Goal: Task Accomplishment & Management: Use online tool/utility

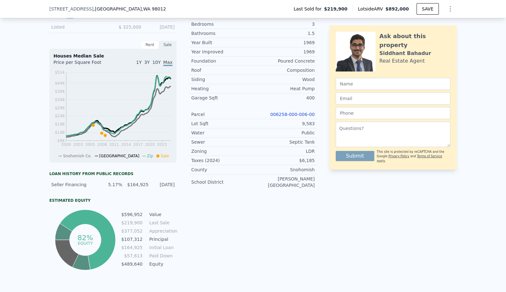
scroll to position [212, 0]
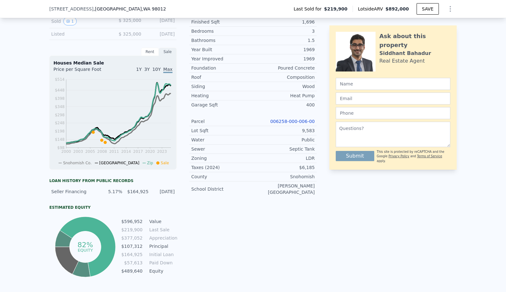
click at [311, 151] on div "Septic Tank" at bounding box center [284, 149] width 62 height 6
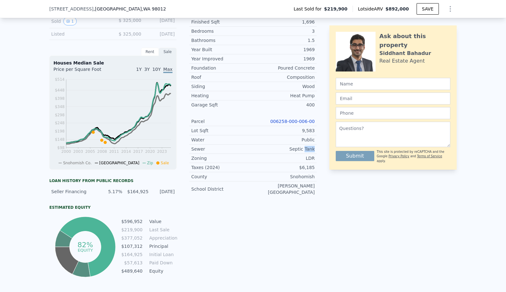
click at [311, 151] on div "Septic Tank" at bounding box center [284, 149] width 62 height 6
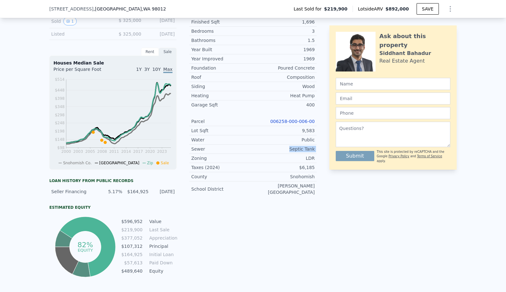
click at [311, 151] on div "Septic Tank" at bounding box center [284, 149] width 62 height 6
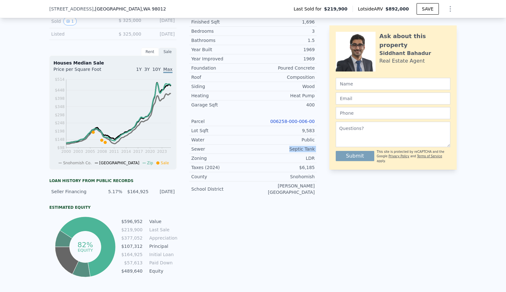
click at [311, 151] on div "Septic Tank" at bounding box center [284, 149] width 62 height 6
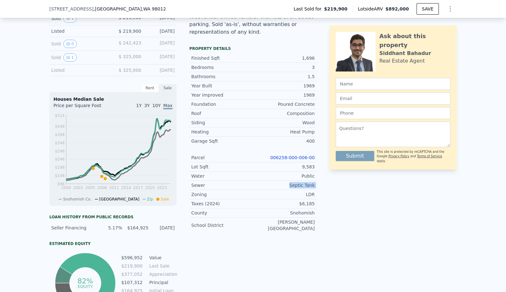
scroll to position [175, 0]
click at [310, 157] on link "006258-000-006-00" at bounding box center [292, 158] width 45 height 5
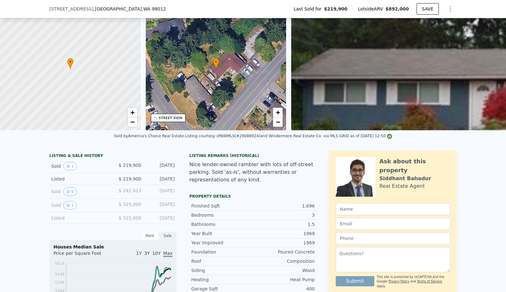
scroll to position [199, 0]
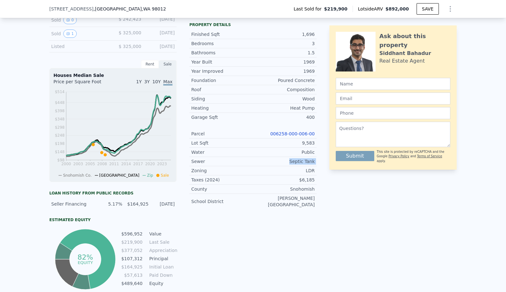
click at [309, 133] on link "006258-000-006-00" at bounding box center [292, 133] width 45 height 5
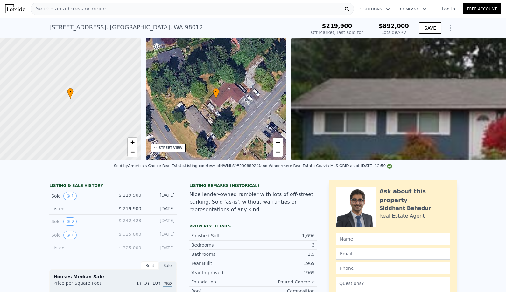
scroll to position [0, 0]
click at [263, 239] on div "Finished Sqft 1,696" at bounding box center [252, 235] width 127 height 9
click at [70, 195] on button "1" at bounding box center [69, 196] width 13 height 8
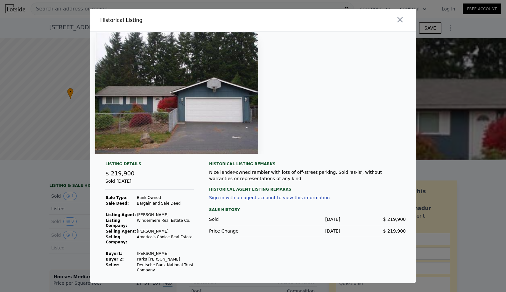
click at [74, 195] on div at bounding box center [253, 146] width 506 height 292
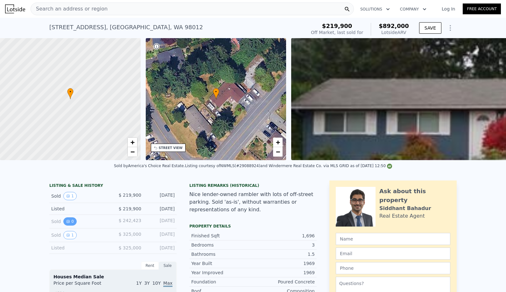
click at [67, 219] on button "0" at bounding box center [69, 221] width 13 height 8
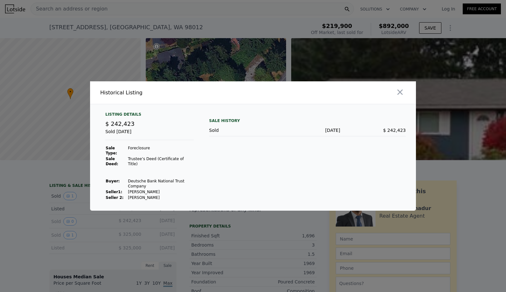
click at [67, 237] on div at bounding box center [253, 146] width 506 height 292
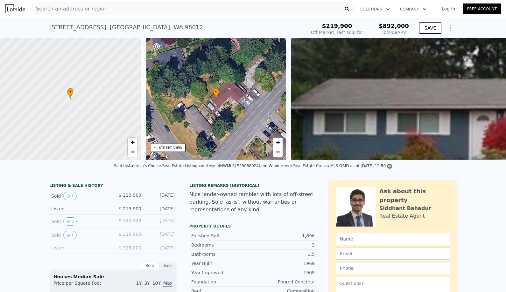
click at [67, 237] on button "1" at bounding box center [69, 235] width 13 height 8
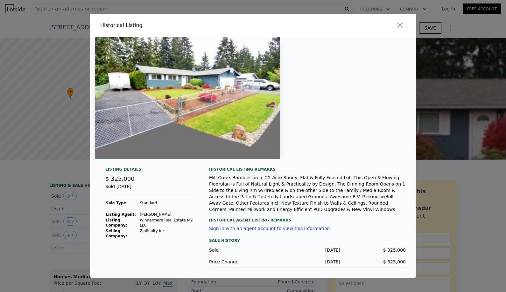
click at [66, 189] on div at bounding box center [253, 146] width 506 height 292
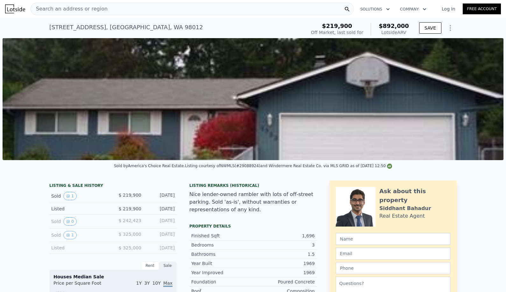
click at [243, 209] on div "Nice lender-owned rambler with lots of off-street parking. Sold 'as-is', withou…" at bounding box center [252, 202] width 127 height 23
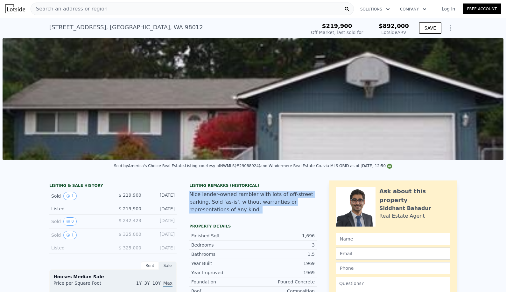
click at [243, 209] on div "Nice lender-owned rambler with lots of off-street parking. Sold 'as-is', withou…" at bounding box center [252, 202] width 127 height 23
click at [249, 205] on div "Nice lender-owned rambler with lots of off-street parking. Sold 'as-is', withou…" at bounding box center [252, 202] width 127 height 23
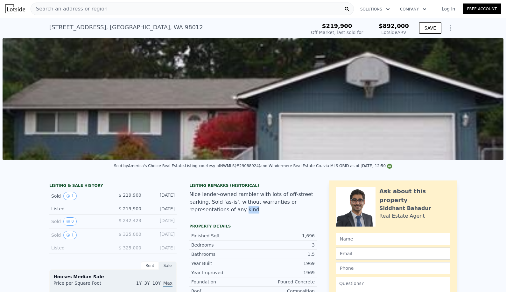
click at [249, 205] on div "Nice lender-owned rambler with lots of off-street parking. Sold 'as-is', withou…" at bounding box center [252, 202] width 127 height 23
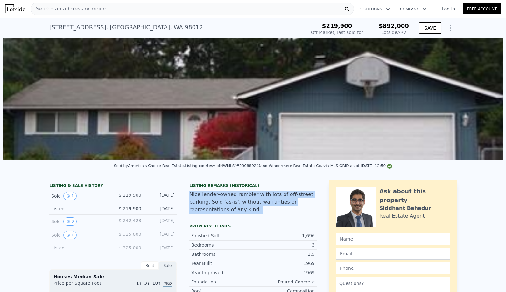
click at [249, 205] on div "Nice lender-owned rambler with lots of off-street parking. Sold 'as-is', withou…" at bounding box center [252, 202] width 127 height 23
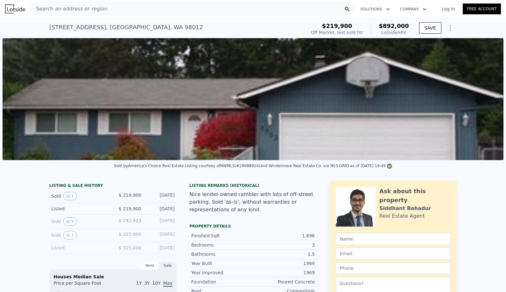
click at [61, 26] on div "[STREET_ADDRESS]" at bounding box center [126, 27] width 154 height 9
copy div "2923"
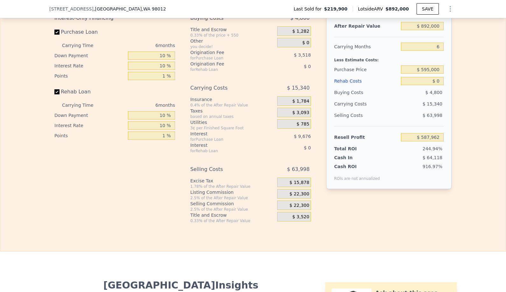
scroll to position [996, 0]
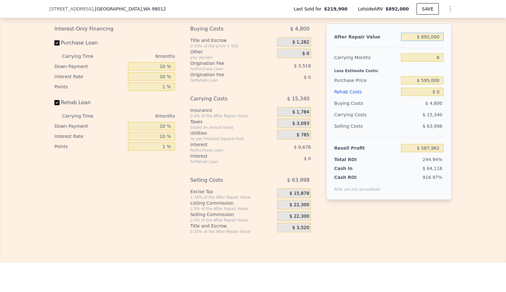
click at [434, 36] on input "$ 892,000" at bounding box center [422, 37] width 43 height 8
type input "$ 8"
type input "-$ 238,798"
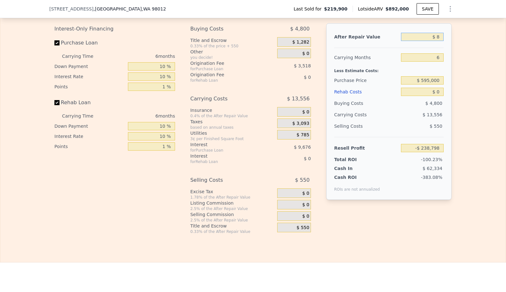
type input "$ 89"
type input "-$ 238,723"
type input "$ 895"
type input "-$ 237,976"
type input "$ 8,950"
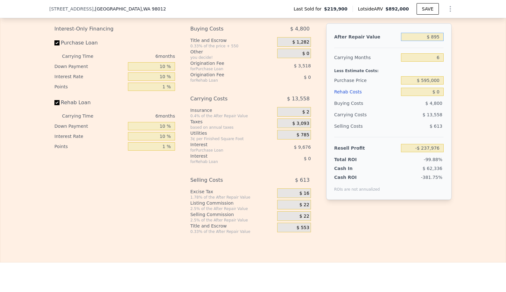
type input "-$ 230,511"
type input "$ 89,500"
type input "-$ 155,852"
type input "$ 895,000"
type input "$ 590,743"
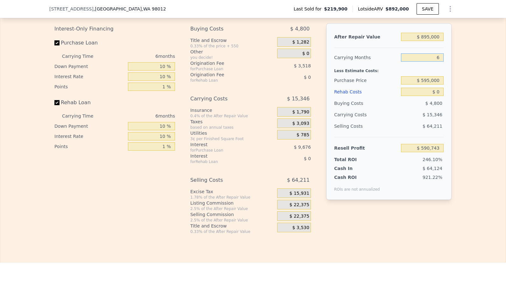
type input "3"
type input "$ 598,416"
type input "3"
type input "$ 660,666"
type input "$ 139,433"
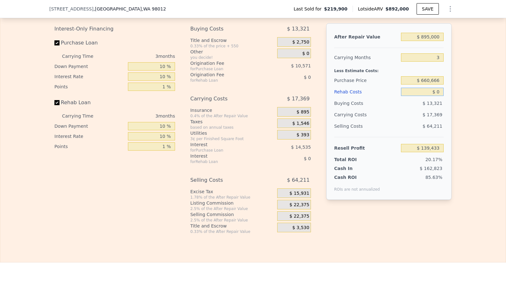
type input "$ 7"
type input "$ 139,426"
type input "$ 75"
type input "$ 139,354"
type input "$ 750"
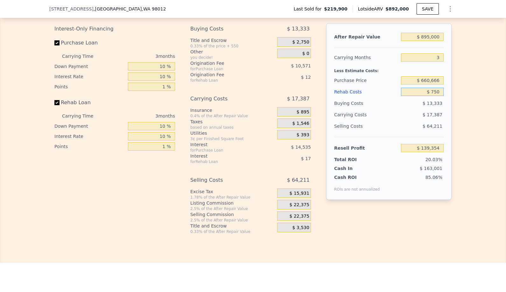
type input "$ 138,653"
type input "$ 7,500"
type input "$ 131,648"
type input "$ 75,000"
type input "$ 61,583"
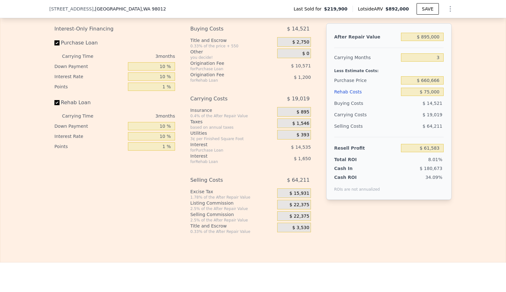
click at [304, 206] on span "$ 22,375" at bounding box center [299, 205] width 20 height 6
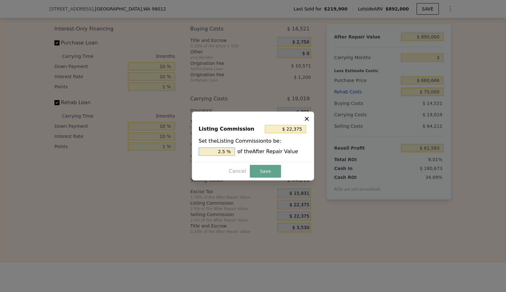
click at [214, 149] on input "2.5 %" at bounding box center [216, 152] width 36 height 8
type input "$ 0"
type input "0 %"
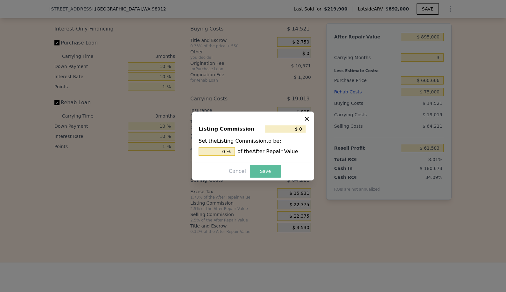
click at [271, 173] on button "Save" at bounding box center [265, 171] width 31 height 13
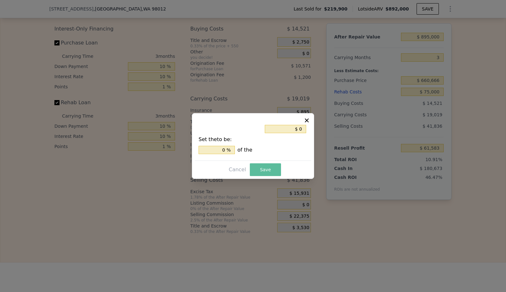
type input "$ 83,958"
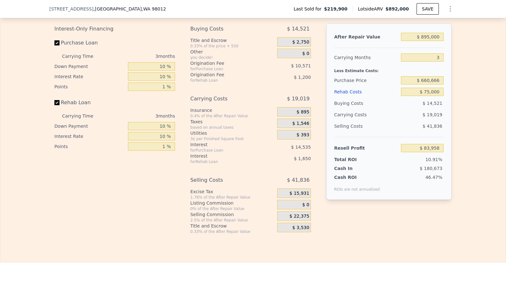
click at [422, 226] on div "Interest-Only Financing Purchase Loan Carrying Time 3 months Down Payment 10 % …" at bounding box center [252, 128] width 397 height 211
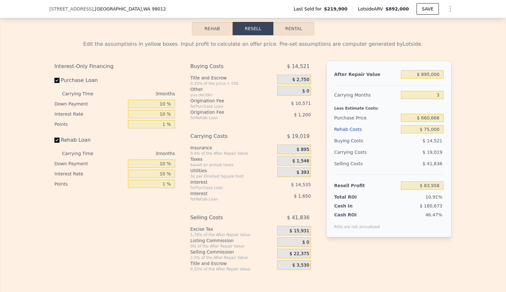
scroll to position [958, 0]
